Goal: Share content

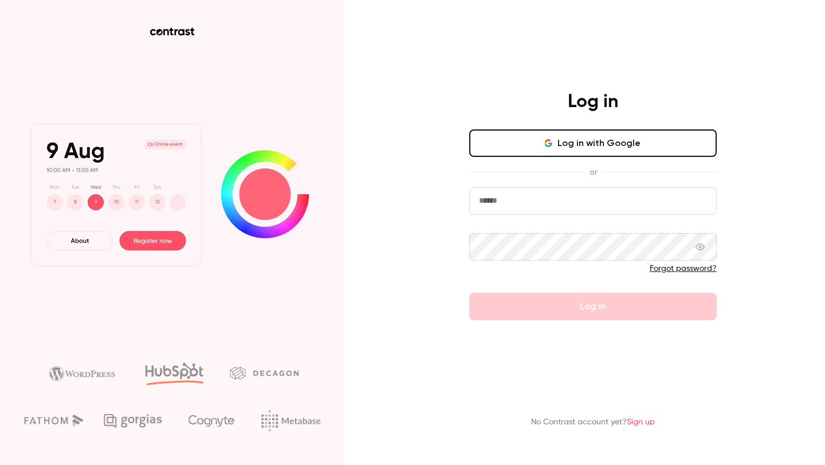
click at [594, 143] on button "Log in with Google" at bounding box center [592, 142] width 247 height 27
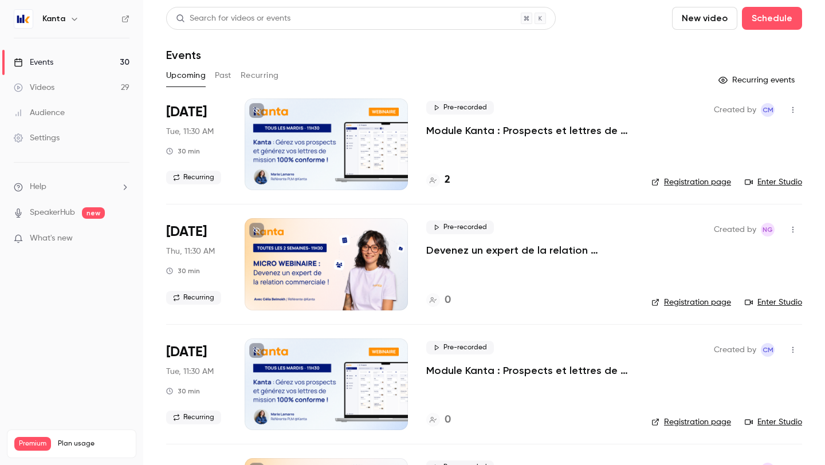
click at [336, 266] on div at bounding box center [326, 264] width 163 height 92
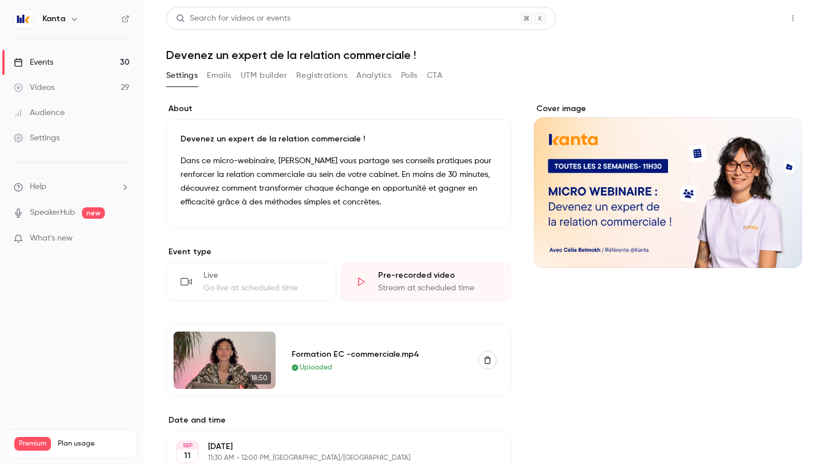
click at [751, 15] on button "Share" at bounding box center [751, 18] width 45 height 23
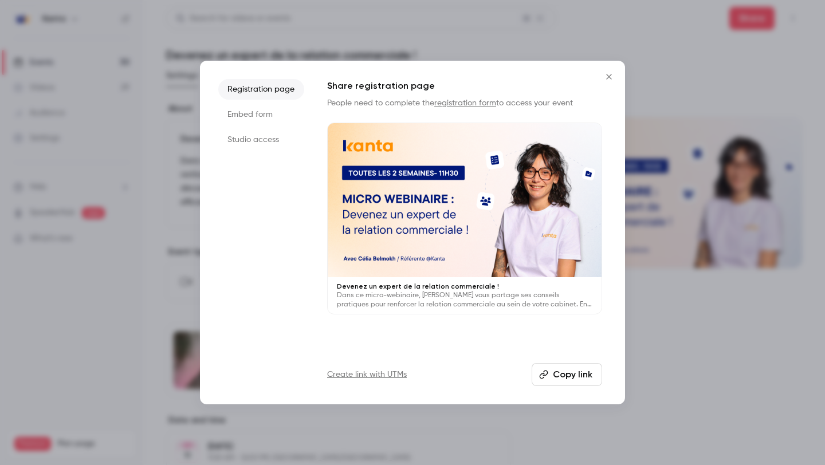
click at [546, 368] on button "Copy link" at bounding box center [566, 374] width 70 height 23
click at [608, 76] on icon "Close" at bounding box center [608, 76] width 5 height 5
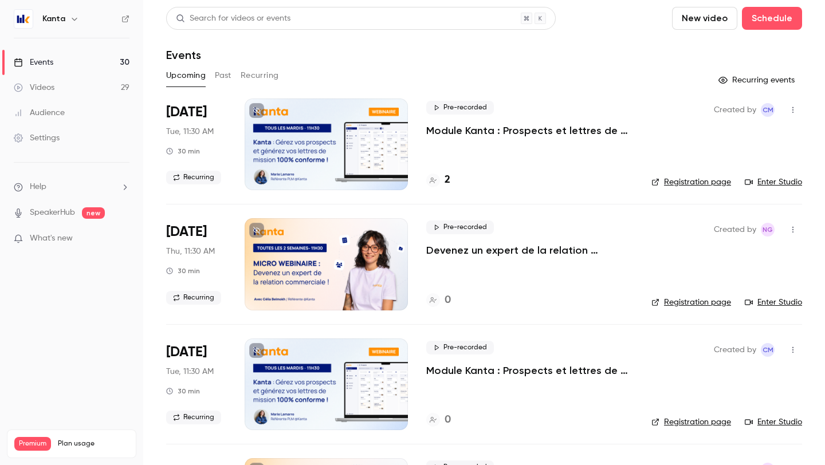
scroll to position [149, 0]
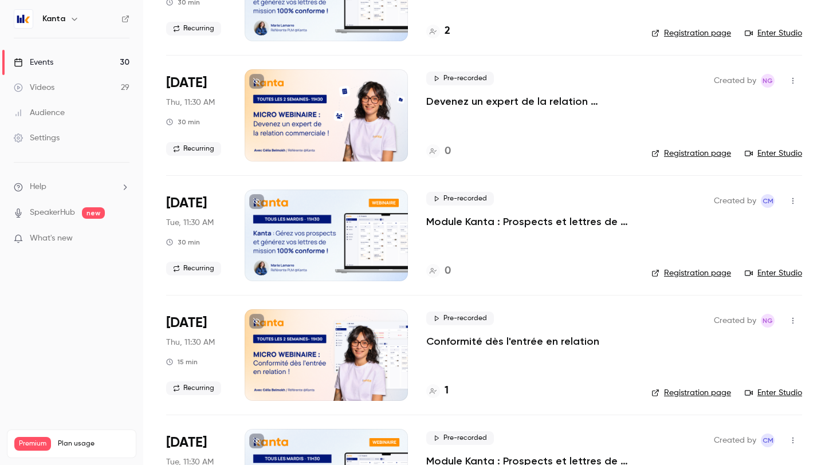
click at [798, 82] on button "button" at bounding box center [792, 81] width 18 height 18
click at [738, 112] on div "Share" at bounding box center [748, 109] width 87 height 11
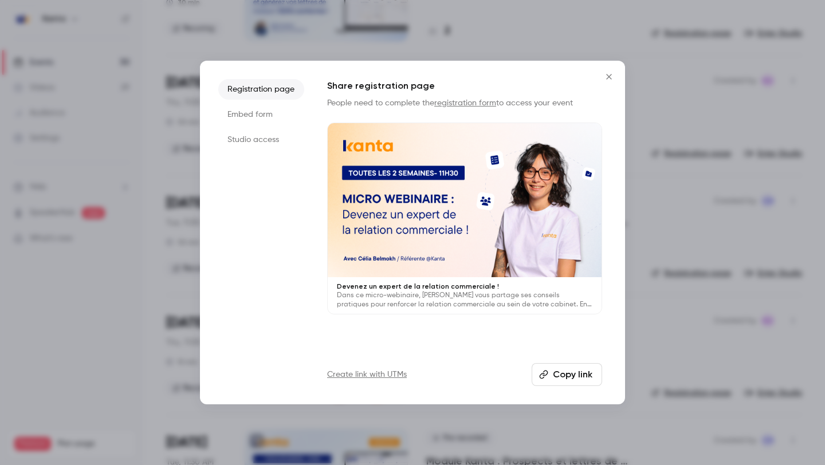
click at [583, 369] on button "Copy link" at bounding box center [566, 374] width 70 height 23
click at [534, 464] on div at bounding box center [412, 232] width 825 height 465
